Goal: Information Seeking & Learning: Learn about a topic

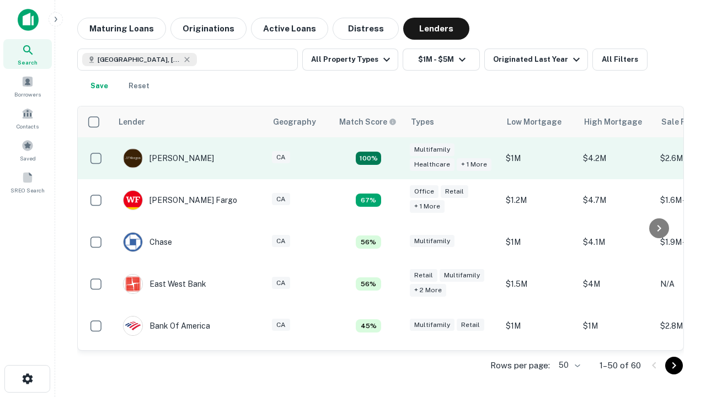
click at [392, 158] on td "100%" at bounding box center [369, 158] width 72 height 42
